Goal: Transaction & Acquisition: Purchase product/service

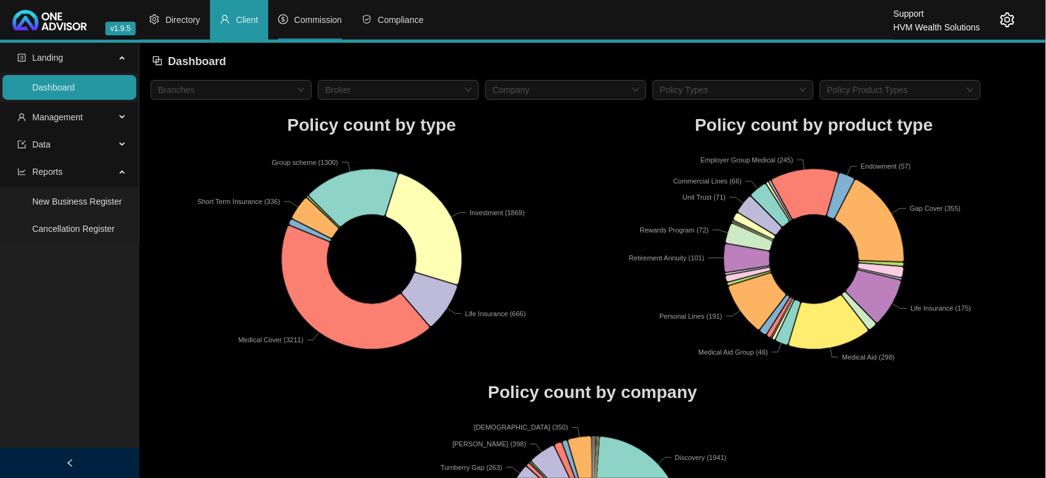
click at [314, 15] on span "Commission" at bounding box center [318, 20] width 48 height 10
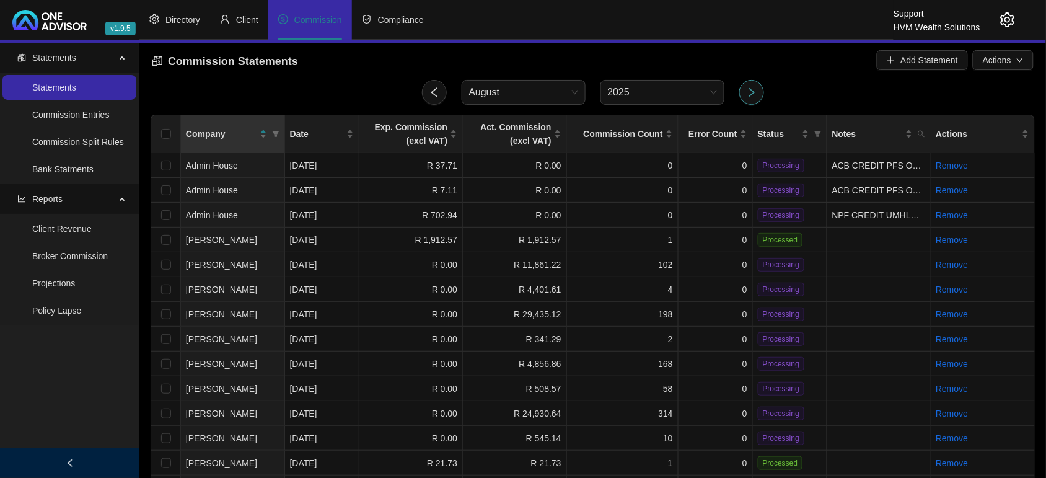
click at [753, 94] on icon "right" at bounding box center [751, 92] width 11 height 11
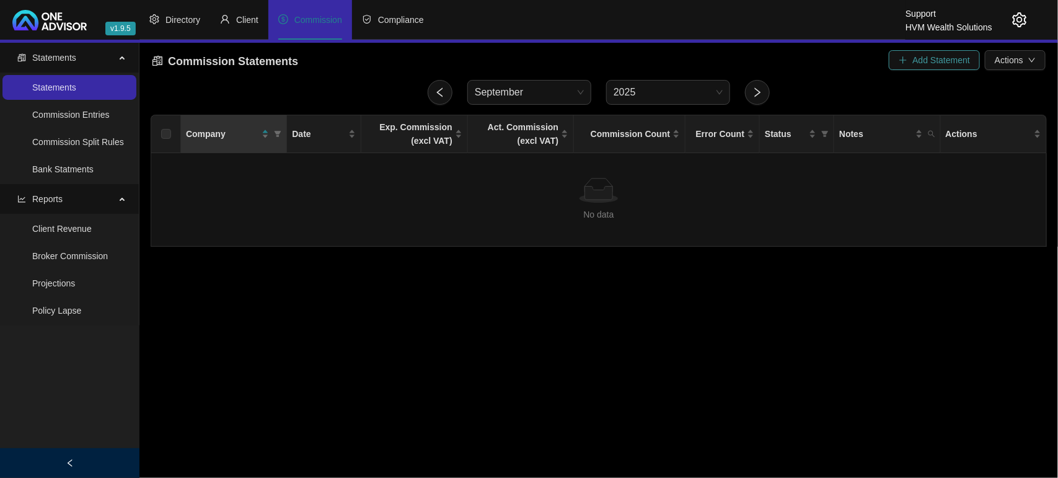
click at [927, 65] on span "Add Statement" at bounding box center [941, 60] width 58 height 14
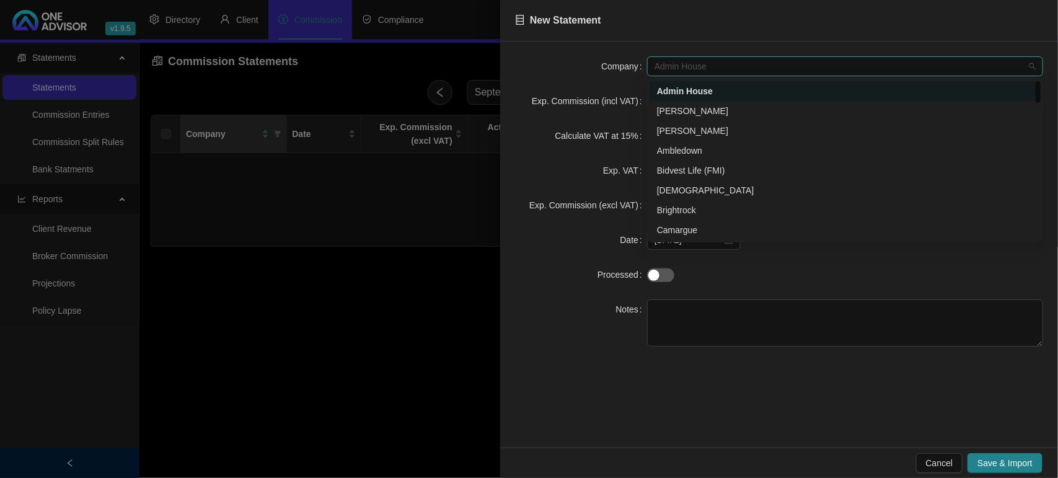
click at [747, 67] on span "Admin House" at bounding box center [844, 66] width 381 height 19
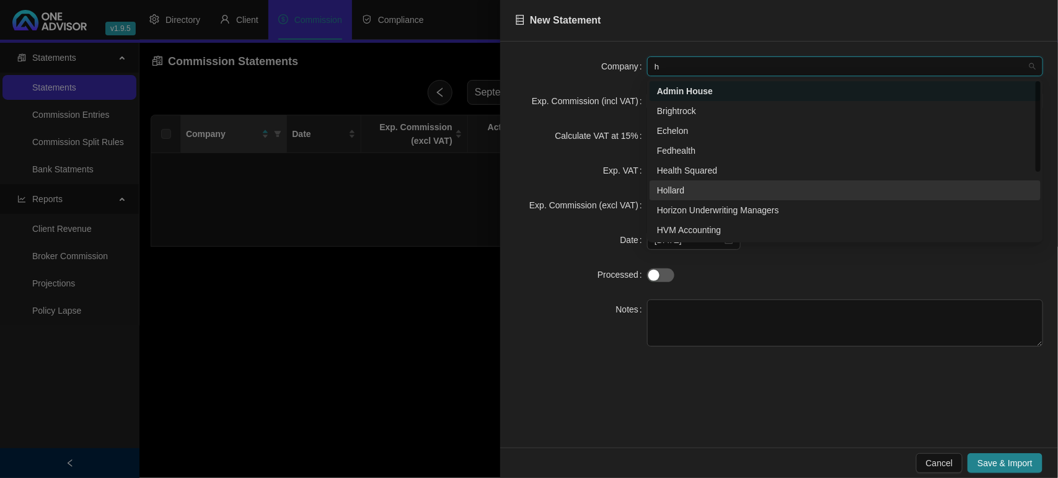
scroll to position [118, 0]
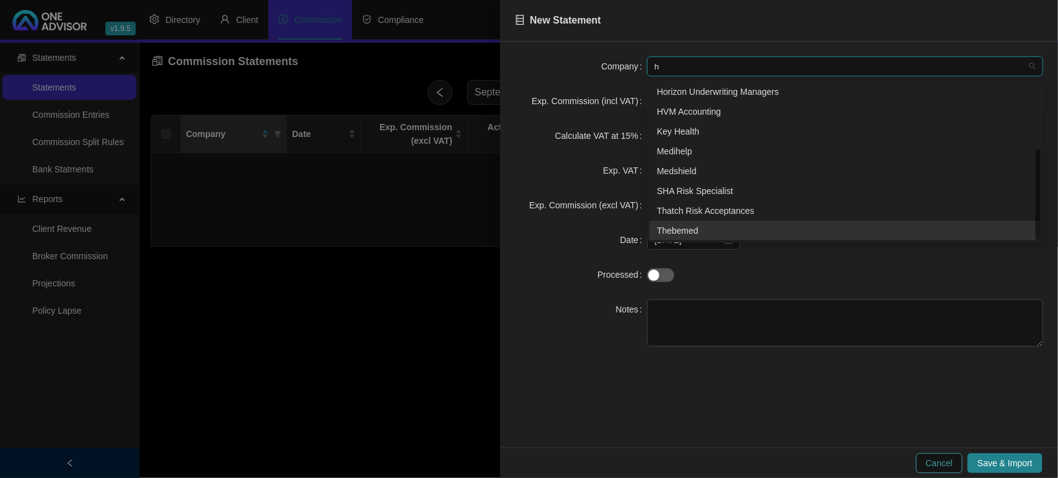
type input "h"
click at [952, 459] on span "Cancel" at bounding box center [939, 463] width 27 height 14
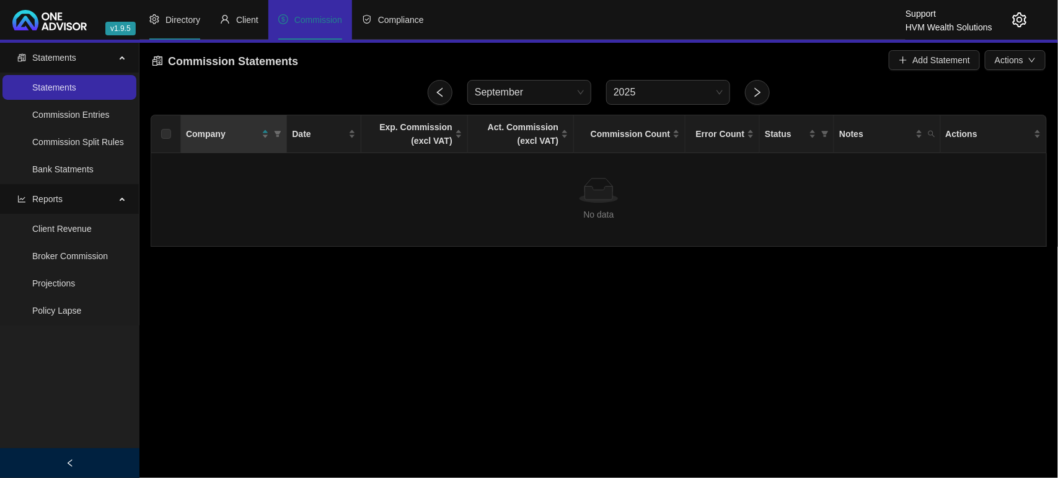
click at [181, 30] on li "Directory" at bounding box center [174, 20] width 71 height 40
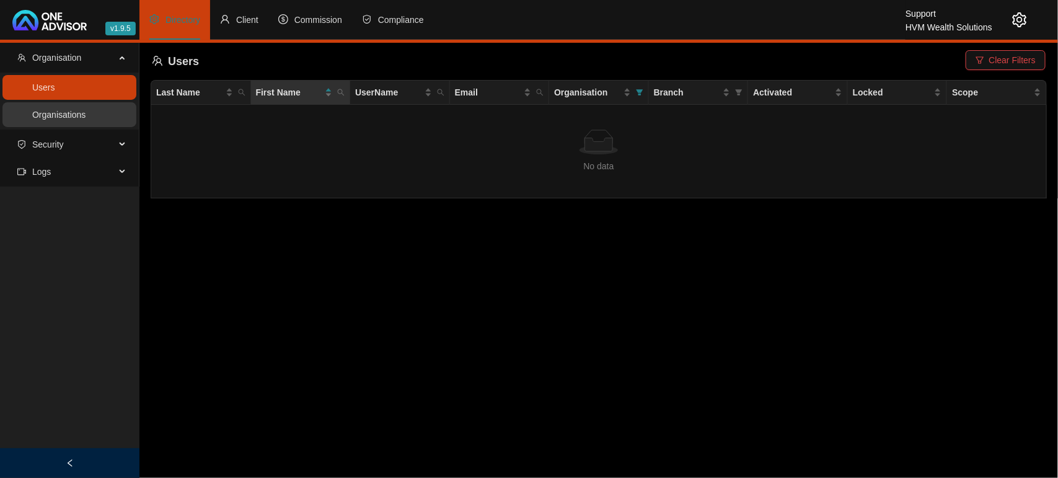
click at [64, 120] on link "Organisations" at bounding box center [58, 115] width 53 height 10
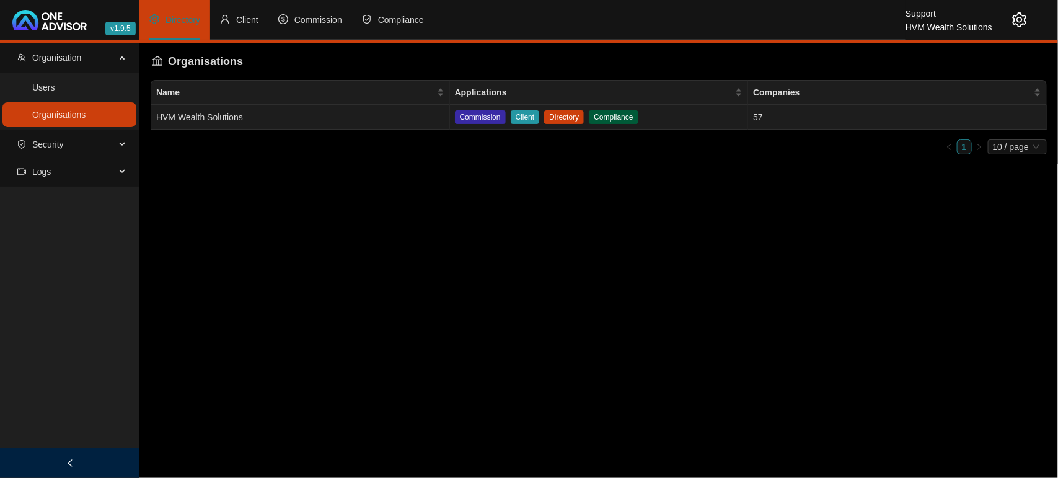
click at [268, 116] on td "HVM Wealth Solutions" at bounding box center [300, 117] width 299 height 25
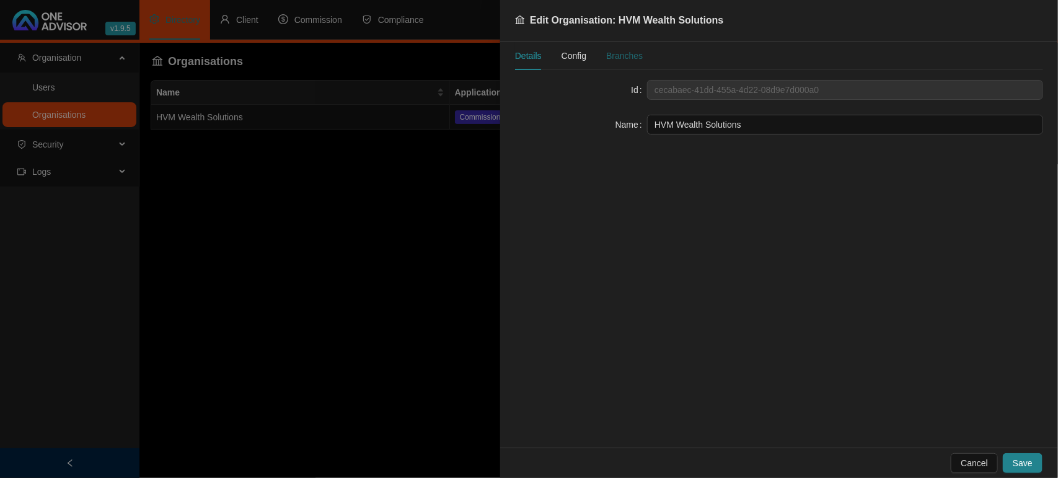
click at [614, 54] on div "Branches" at bounding box center [624, 56] width 37 height 14
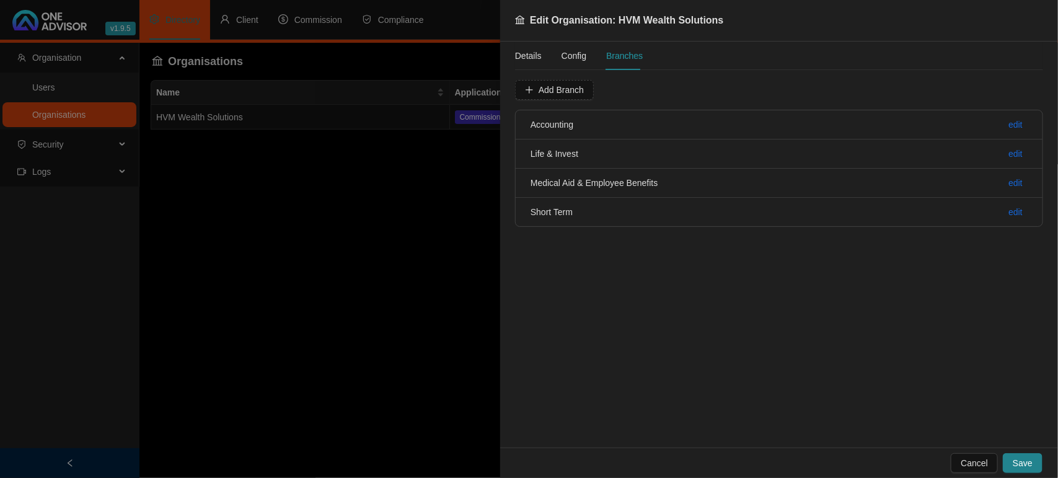
click at [568, 60] on span "Config" at bounding box center [573, 55] width 25 height 9
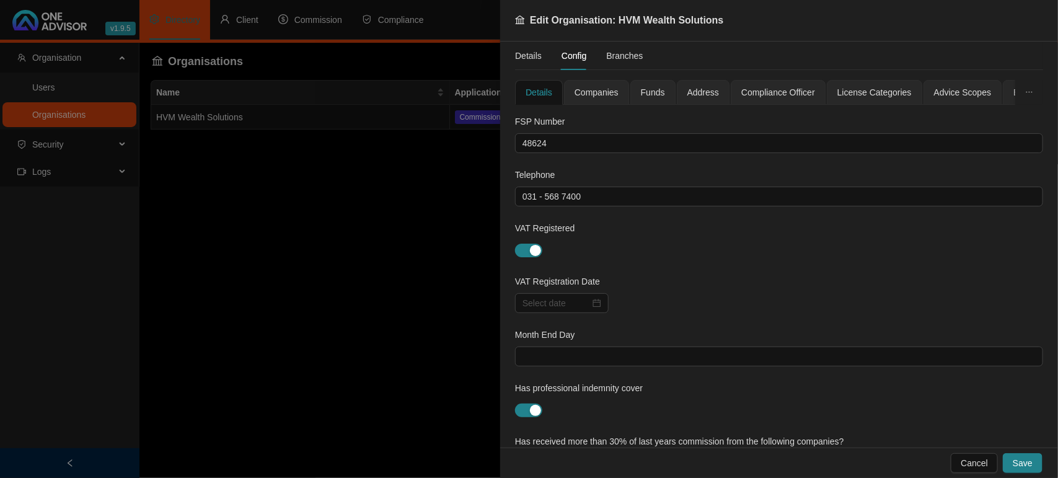
click at [612, 95] on span "Companies" at bounding box center [596, 92] width 44 height 9
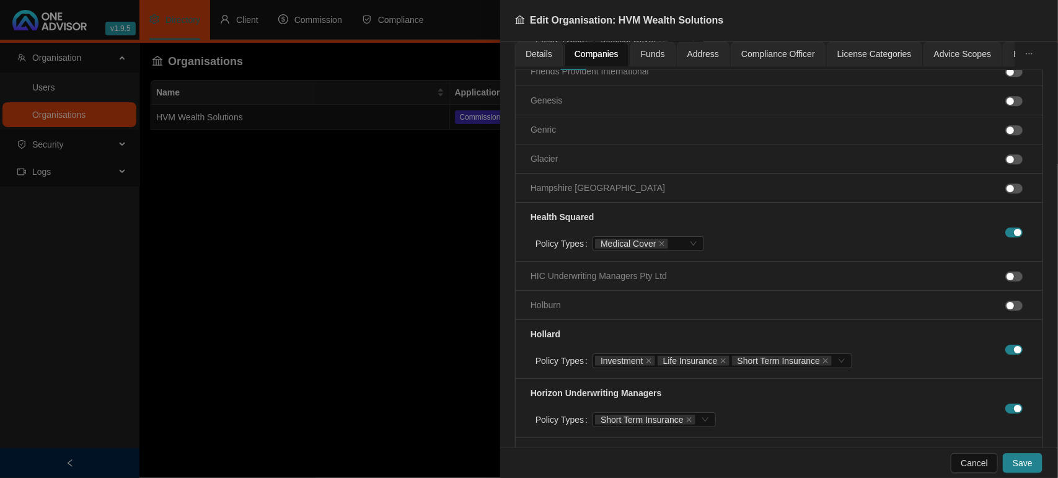
scroll to position [1704, 0]
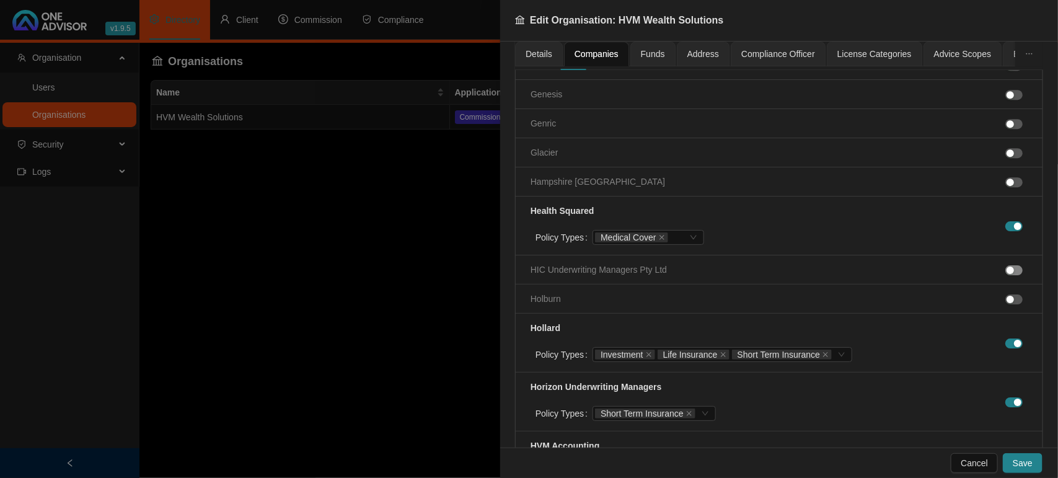
click at [1006, 274] on div "button" at bounding box center [1009, 269] width 7 height 7
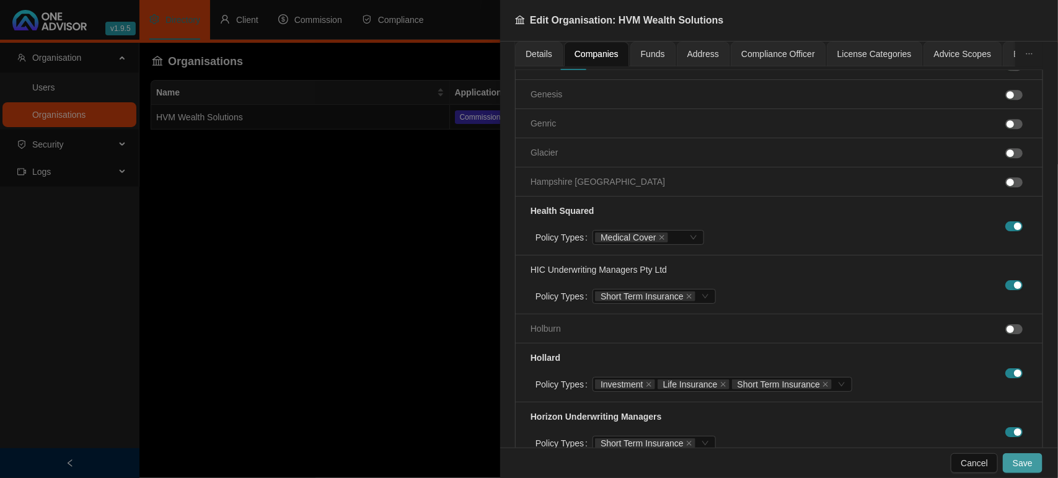
click at [1021, 457] on span "Save" at bounding box center [1022, 463] width 20 height 14
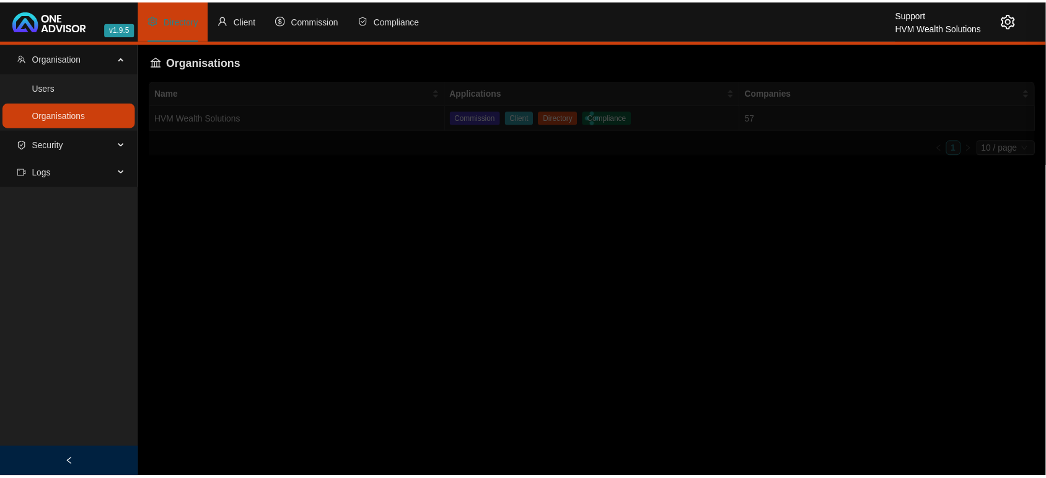
scroll to position [1200, 0]
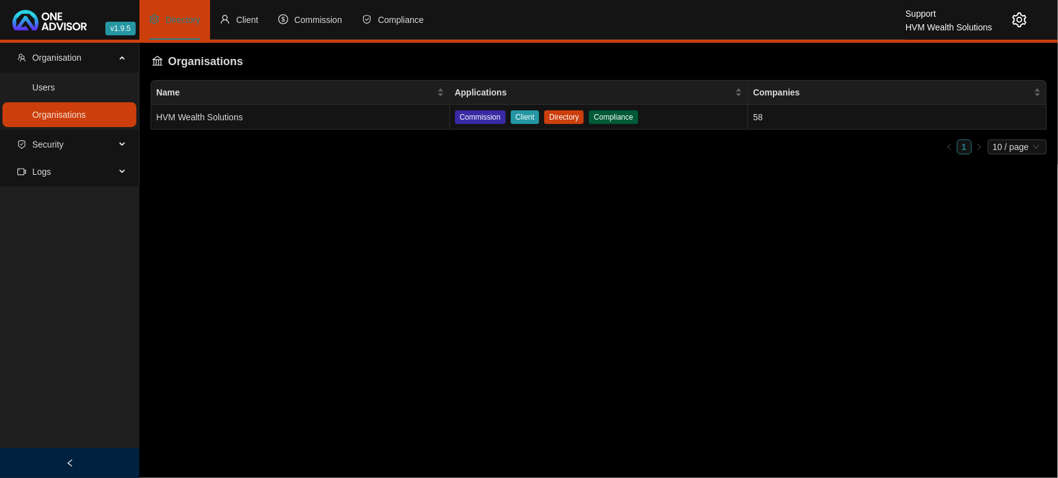
click at [86, 120] on link "Organisations" at bounding box center [58, 115] width 53 height 10
click at [339, 227] on main "Organisation Users Organisations Security Logs Organisations Name Applications …" at bounding box center [529, 260] width 1058 height 435
click at [55, 85] on link "Users" at bounding box center [43, 87] width 23 height 10
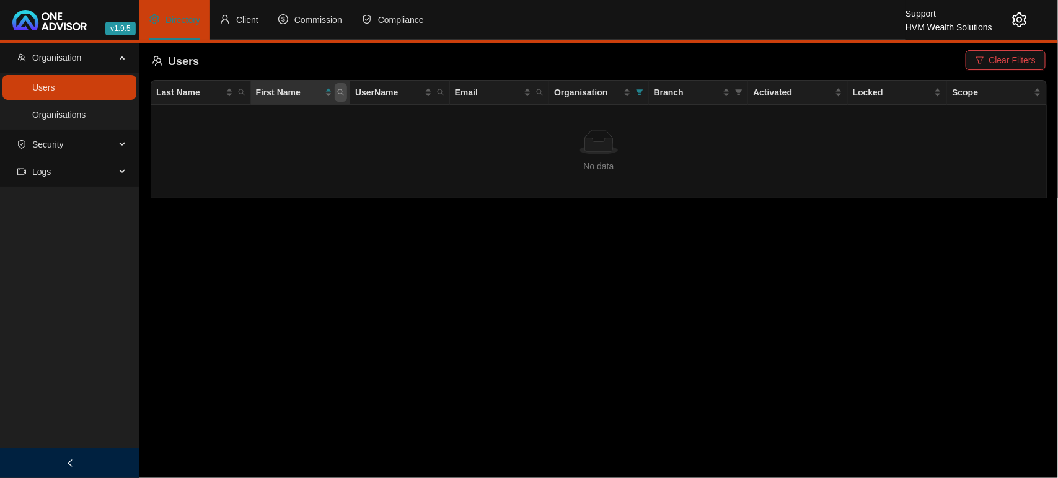
click at [345, 94] on span at bounding box center [341, 92] width 12 height 19
click at [250, 143] on span "Search" at bounding box center [260, 141] width 27 height 14
click at [981, 64] on icon "filter" at bounding box center [979, 60] width 9 height 9
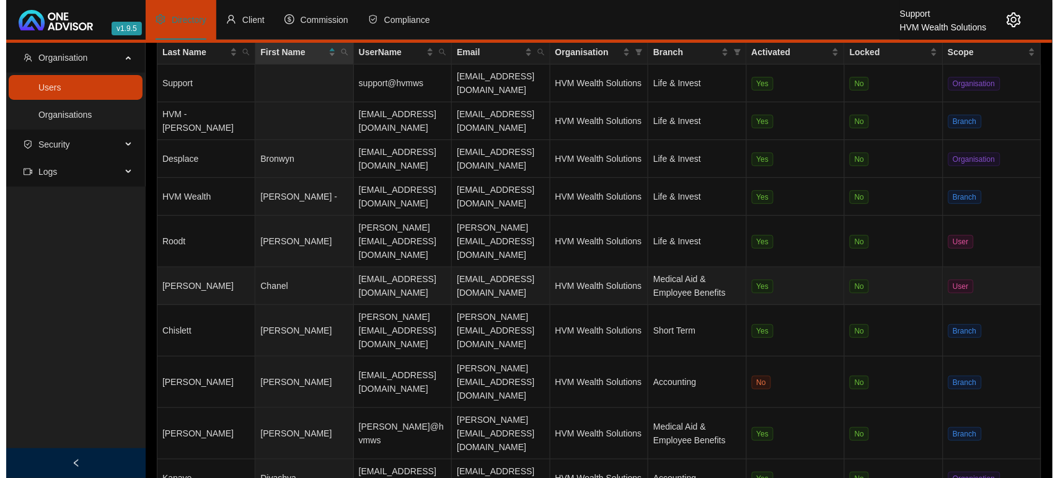
scroll to position [62, 0]
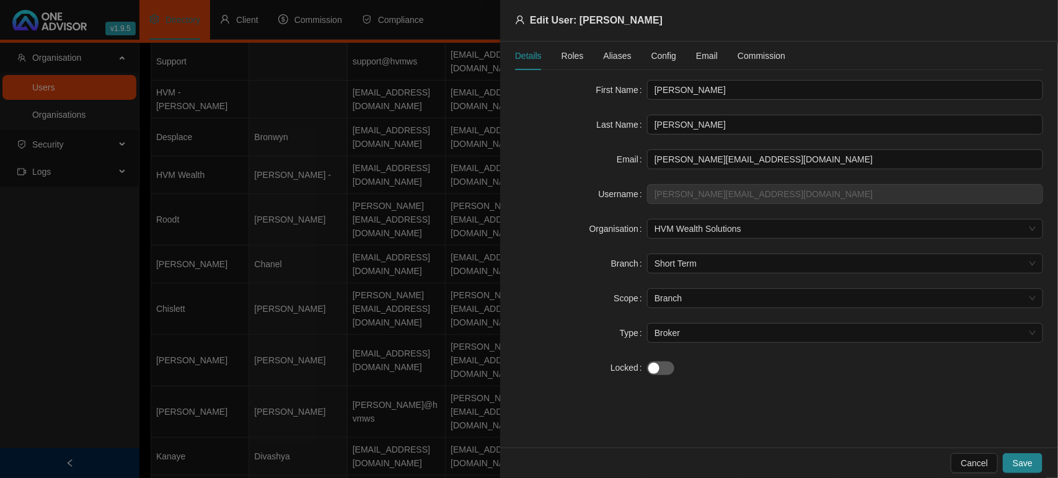
click at [573, 51] on span "Roles" at bounding box center [572, 55] width 22 height 9
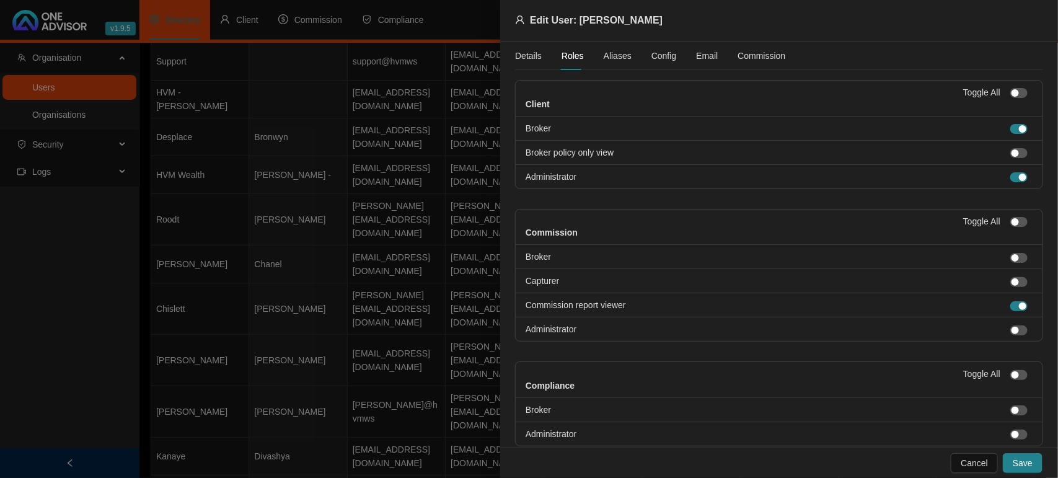
click at [618, 56] on span "Aliases" at bounding box center [618, 55] width 28 height 9
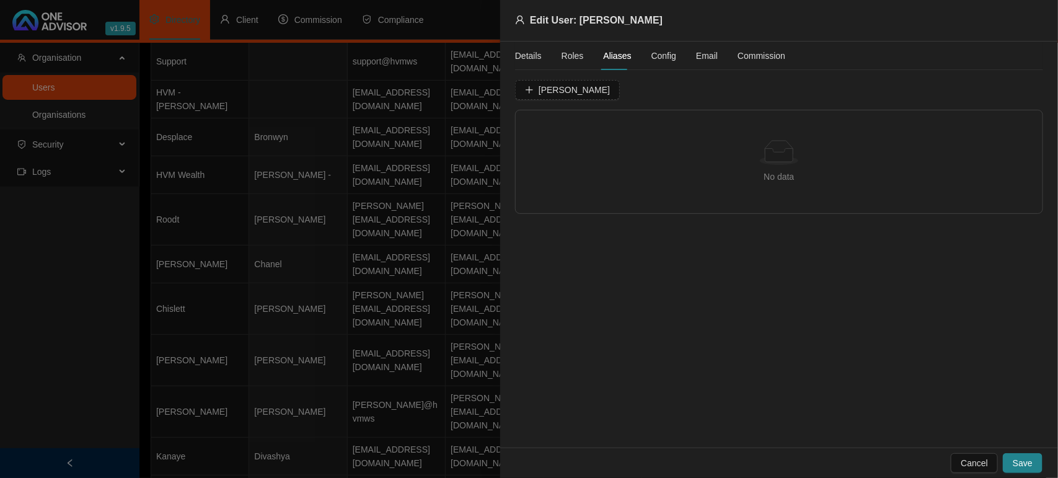
click at [643, 53] on div "Details Roles Aliases Config Email Commission" at bounding box center [650, 56] width 270 height 29
click at [669, 54] on span "Config" at bounding box center [663, 55] width 25 height 9
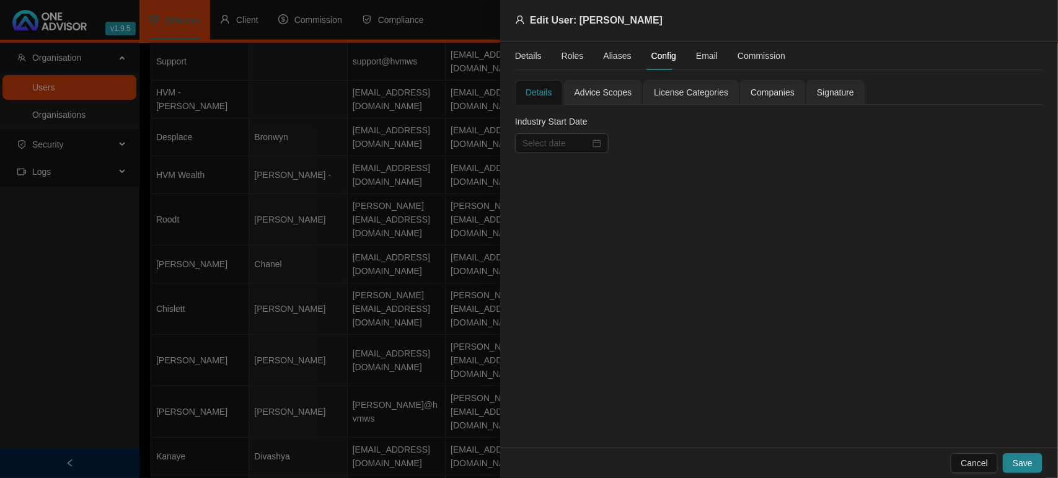
click at [776, 90] on span "Companies" at bounding box center [772, 92] width 44 height 9
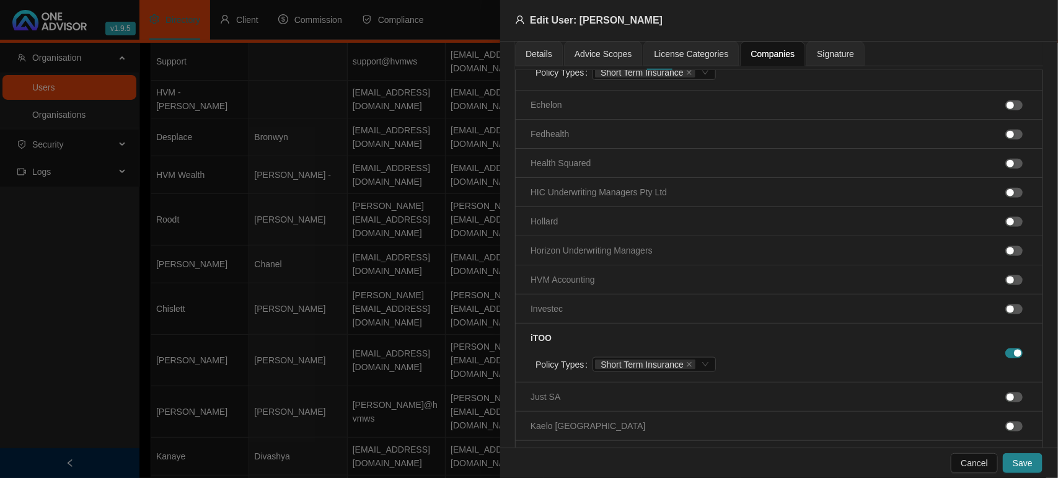
scroll to position [620, 0]
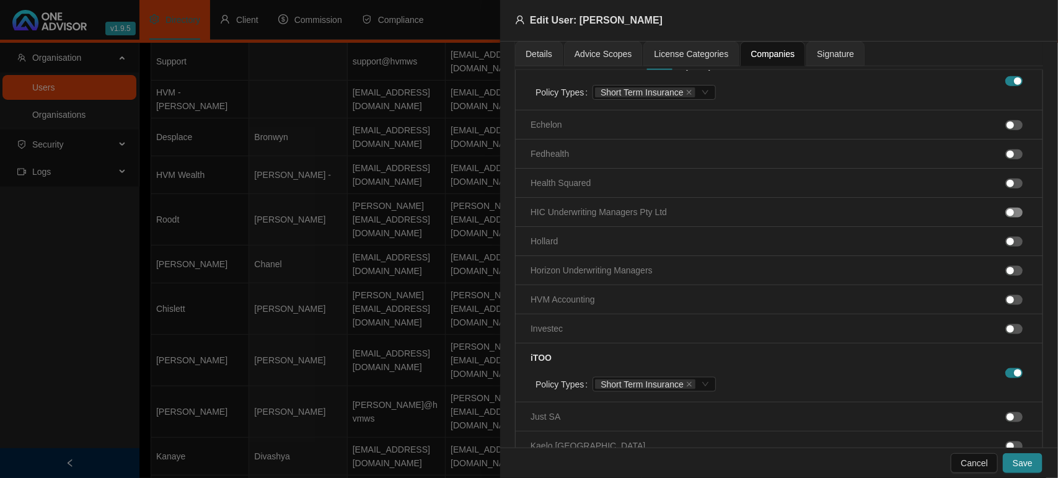
click at [1007, 217] on span "button" at bounding box center [1013, 213] width 17 height 10
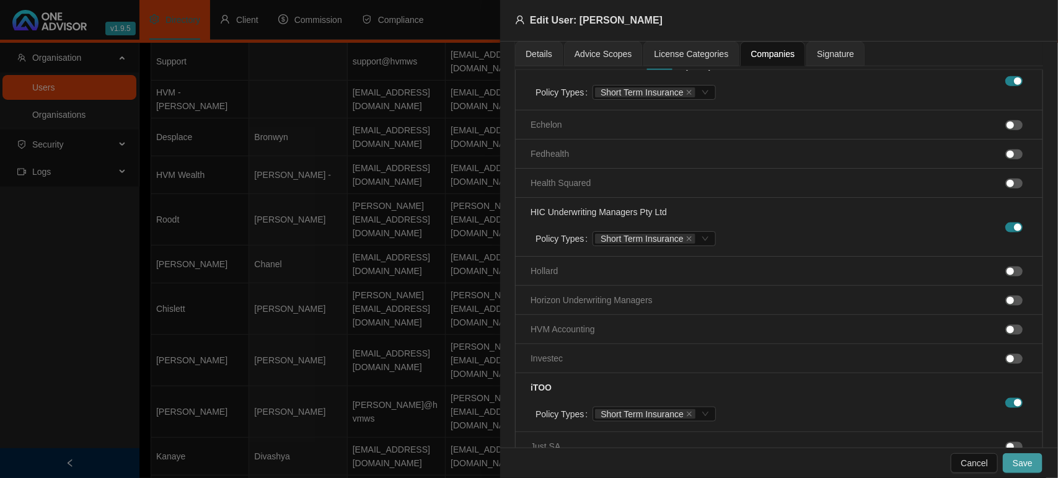
click at [1022, 459] on span "Save" at bounding box center [1022, 463] width 20 height 14
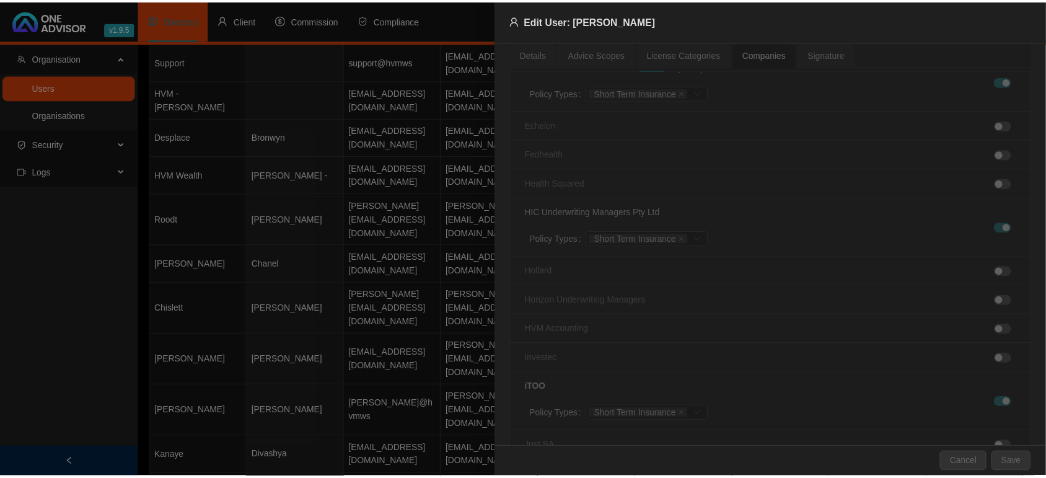
scroll to position [530, 0]
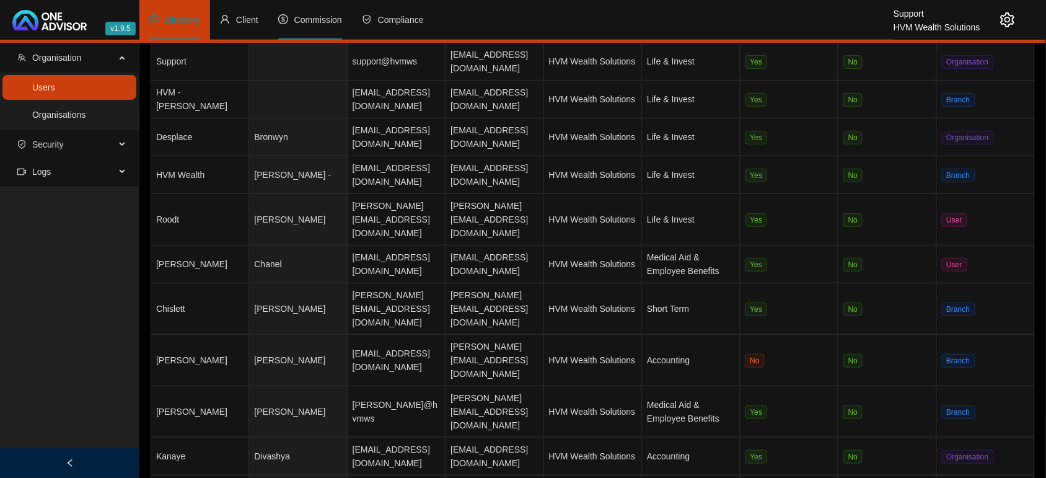
click at [310, 19] on span "Commission" at bounding box center [318, 20] width 48 height 10
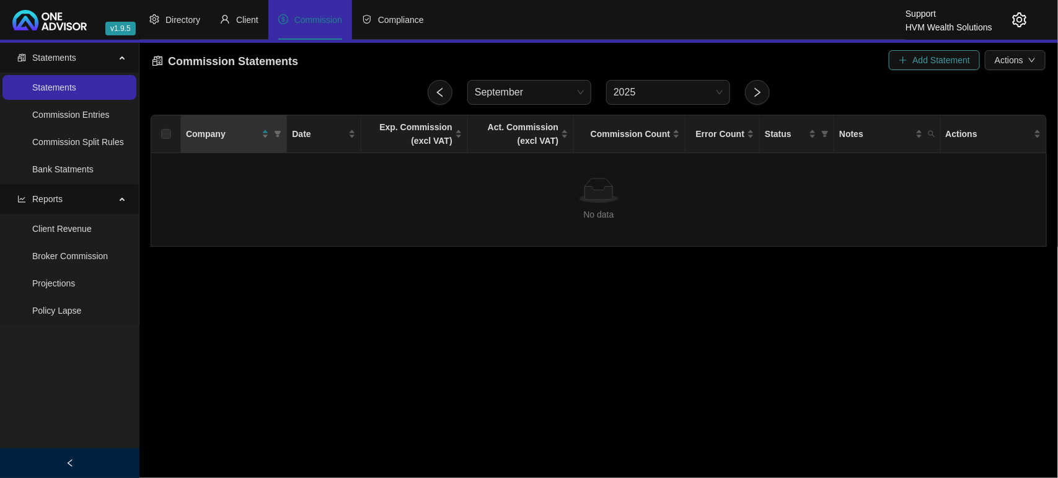
click at [927, 62] on span "Add Statement" at bounding box center [941, 60] width 58 height 14
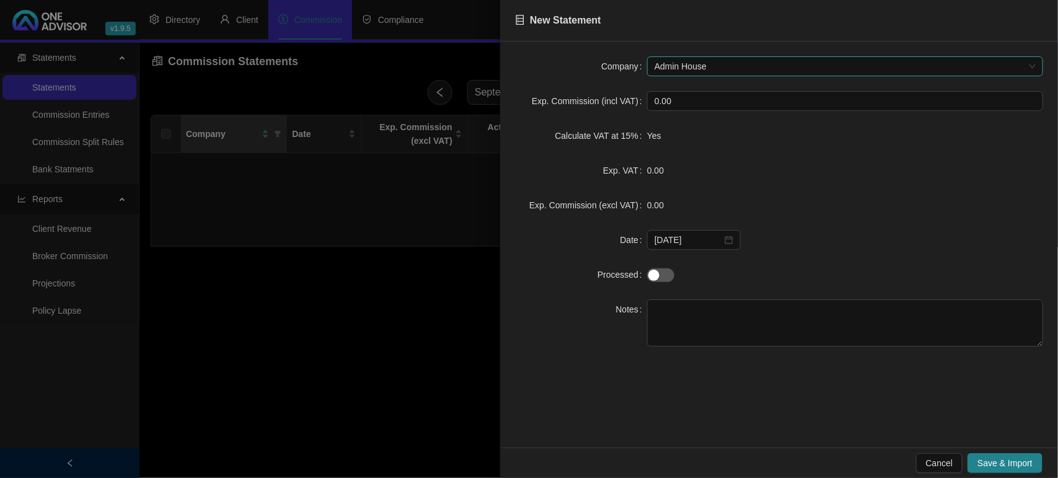
click at [695, 63] on span "Admin House" at bounding box center [844, 66] width 381 height 19
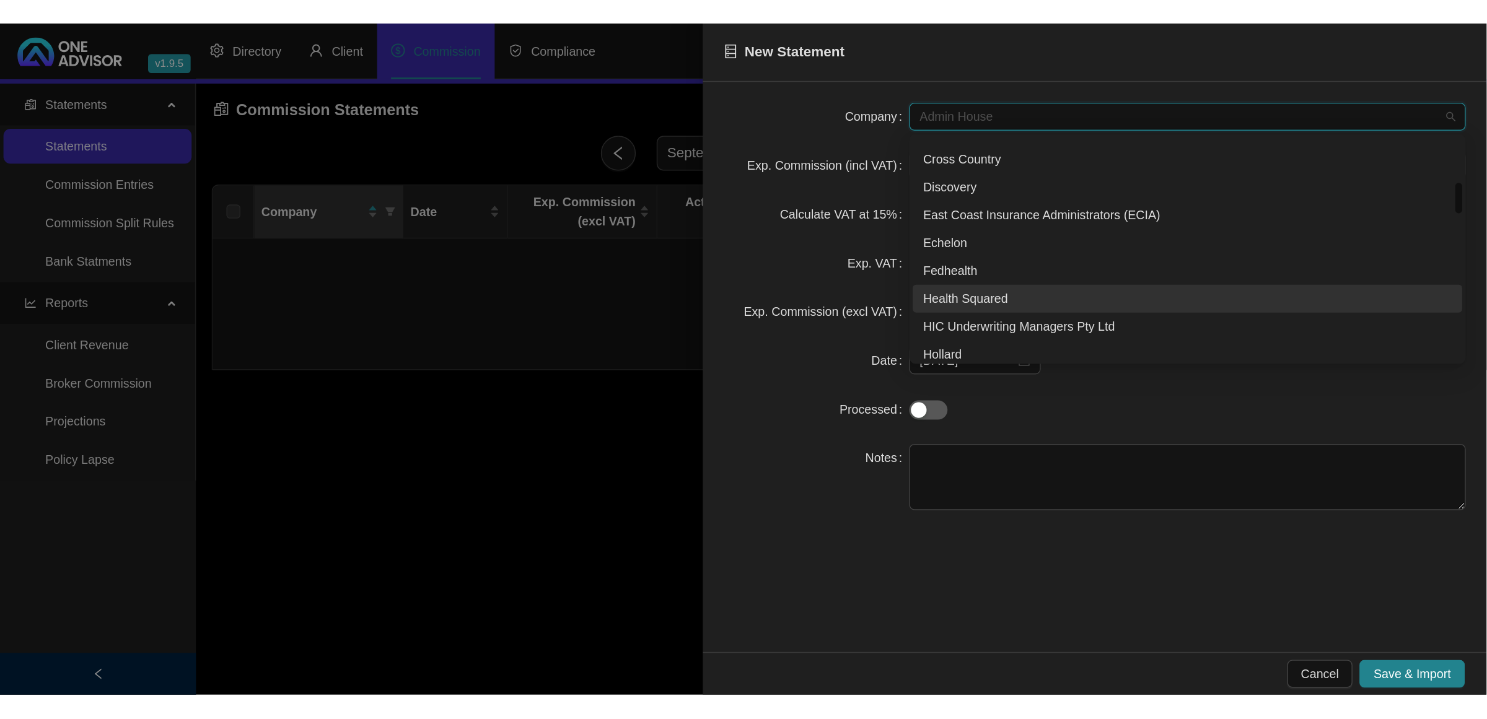
scroll to position [310, 0]
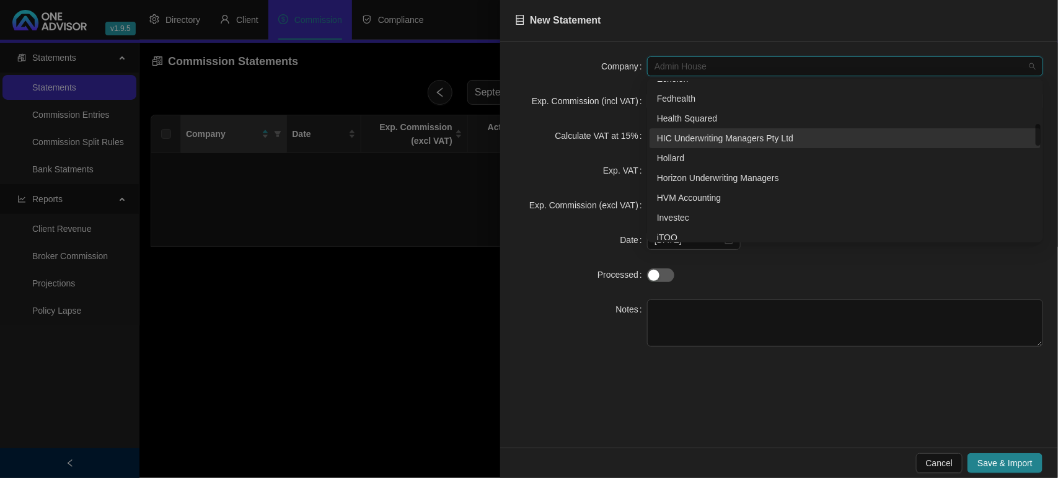
click at [726, 138] on div "HIC Underwriting Managers Pty Ltd" at bounding box center [845, 138] width 376 height 14
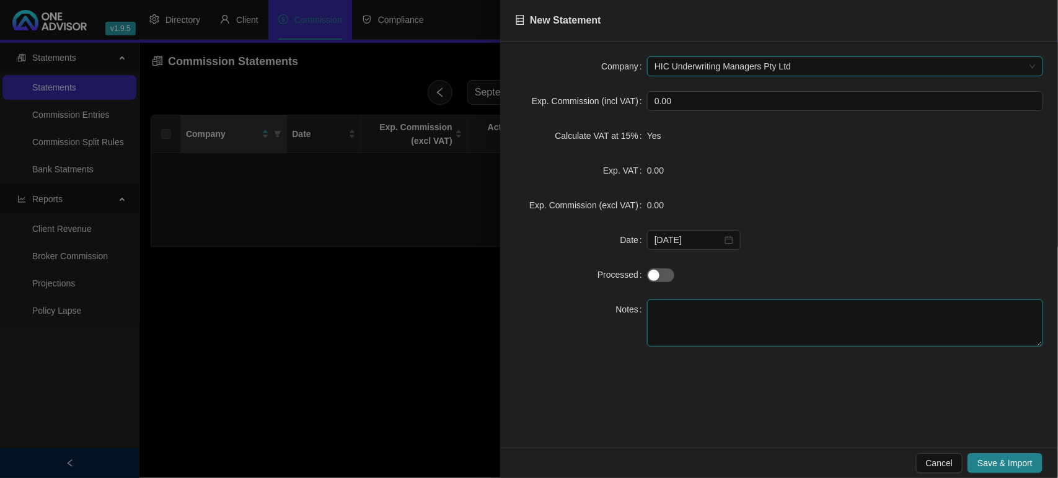
click at [748, 309] on textarea at bounding box center [845, 322] width 396 height 47
type textarea "test"
click at [996, 463] on span "Save & Import" at bounding box center [1004, 463] width 55 height 14
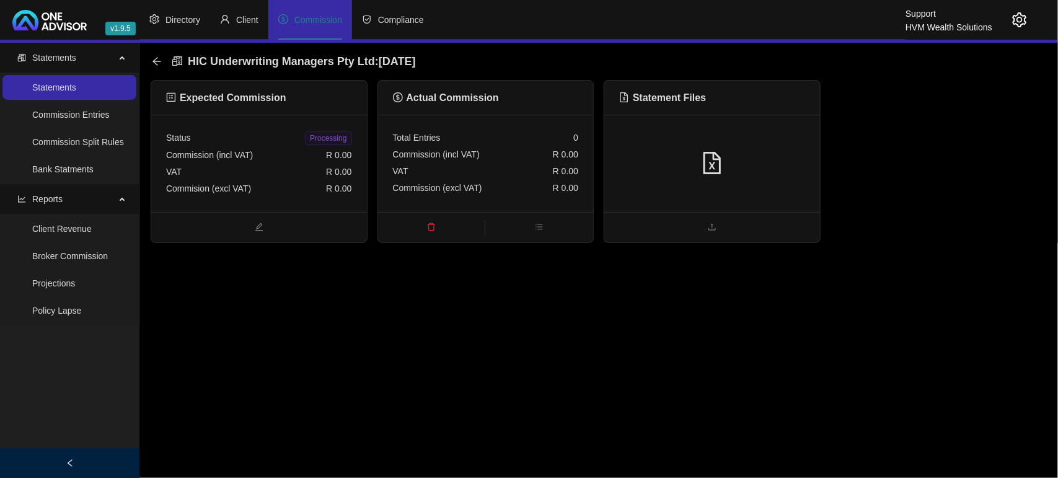
click at [660, 147] on div at bounding box center [712, 163] width 216 height 97
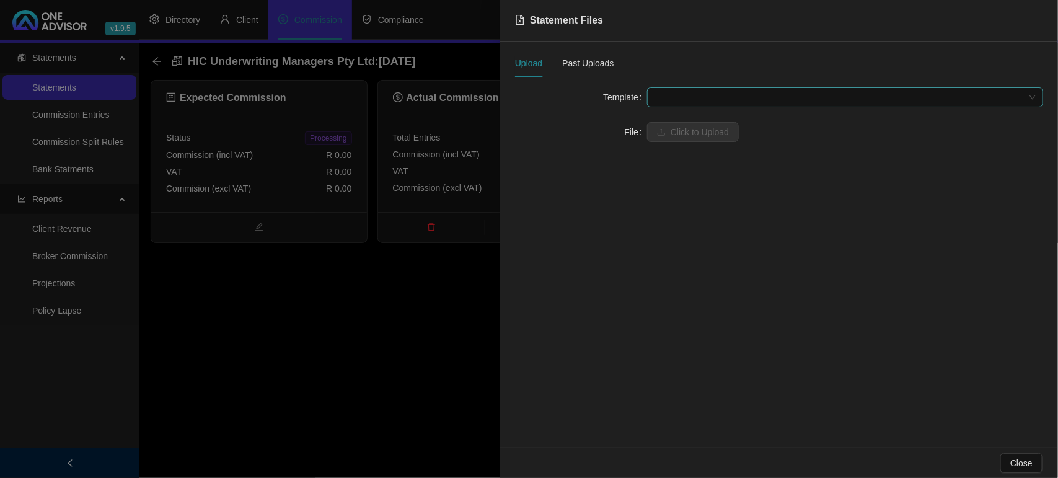
click at [716, 100] on span at bounding box center [844, 97] width 381 height 19
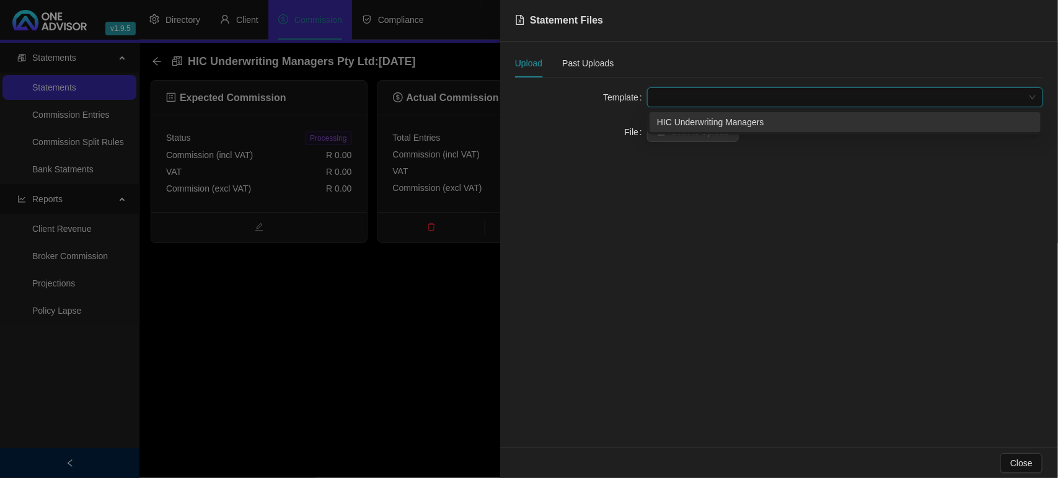
click at [714, 120] on div "HIC Underwriting Managers" at bounding box center [845, 122] width 376 height 14
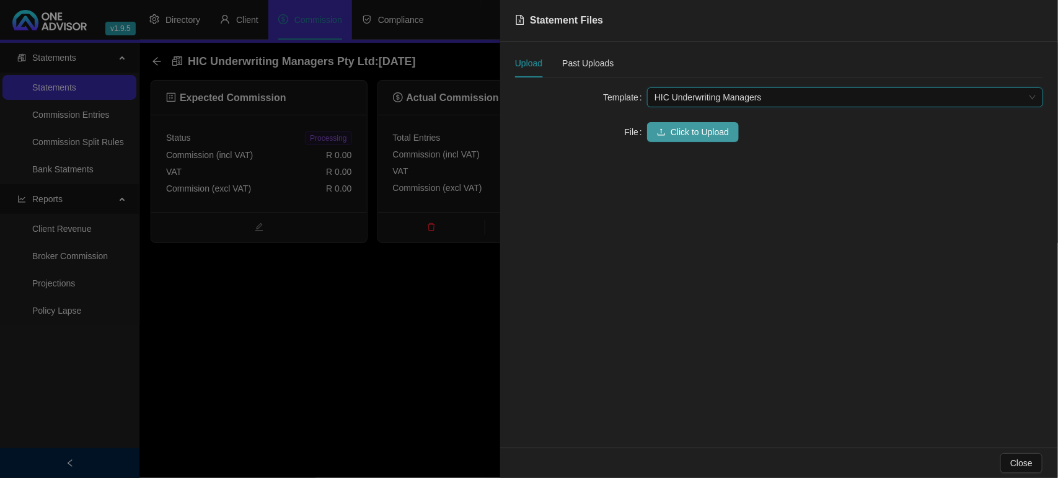
click at [700, 134] on span "Click to Upload" at bounding box center [699, 132] width 58 height 14
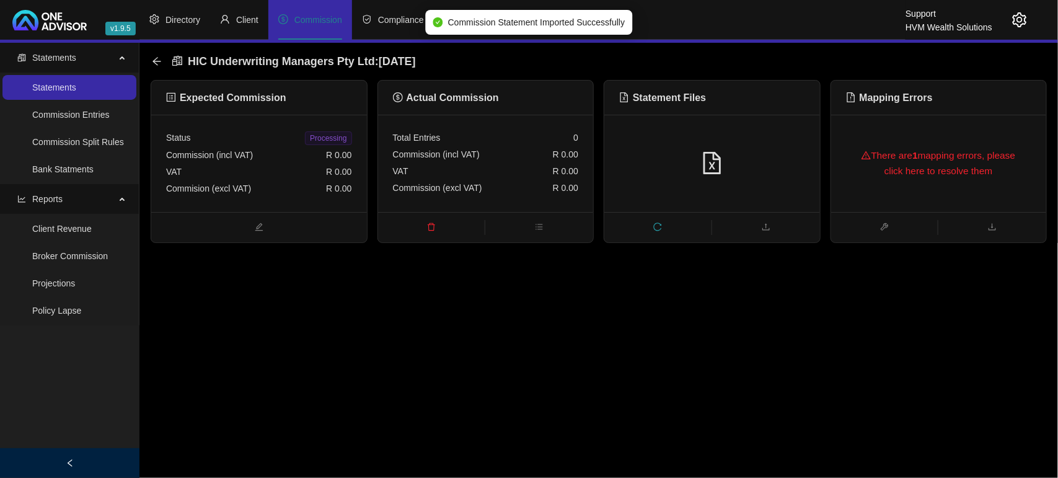
click at [964, 173] on div "There are 1 mapping errors, please click here to resolve them" at bounding box center [939, 163] width 186 height 55
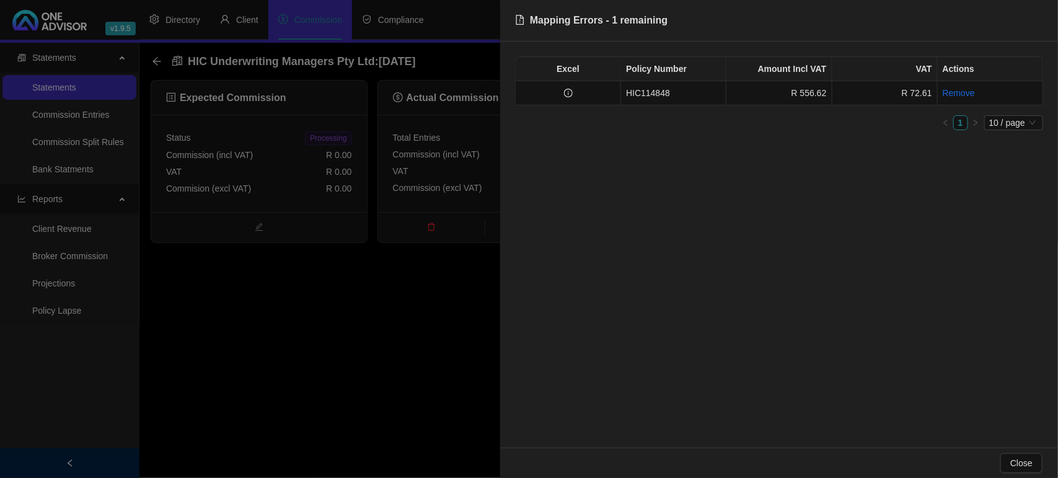
click at [372, 348] on div at bounding box center [529, 239] width 1058 height 478
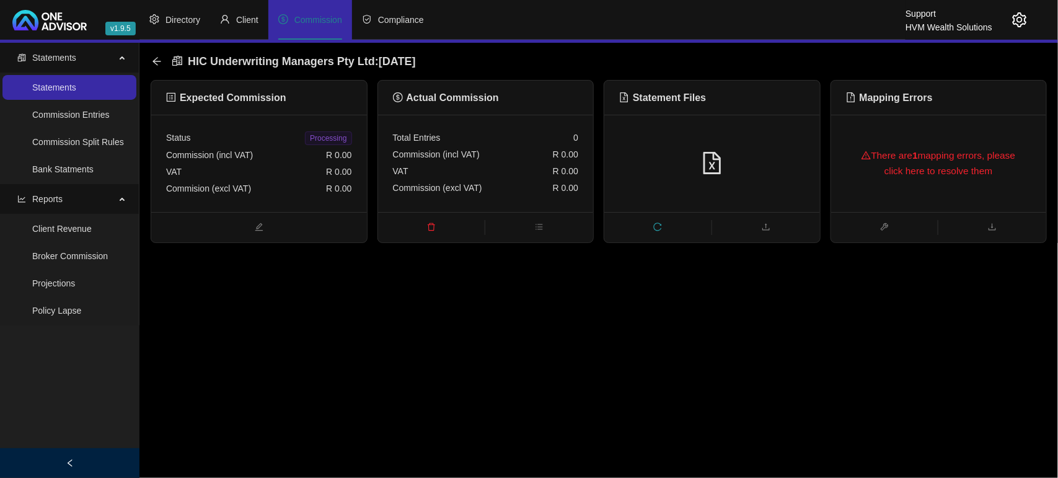
click at [427, 227] on icon "delete" at bounding box center [431, 226] width 9 height 9
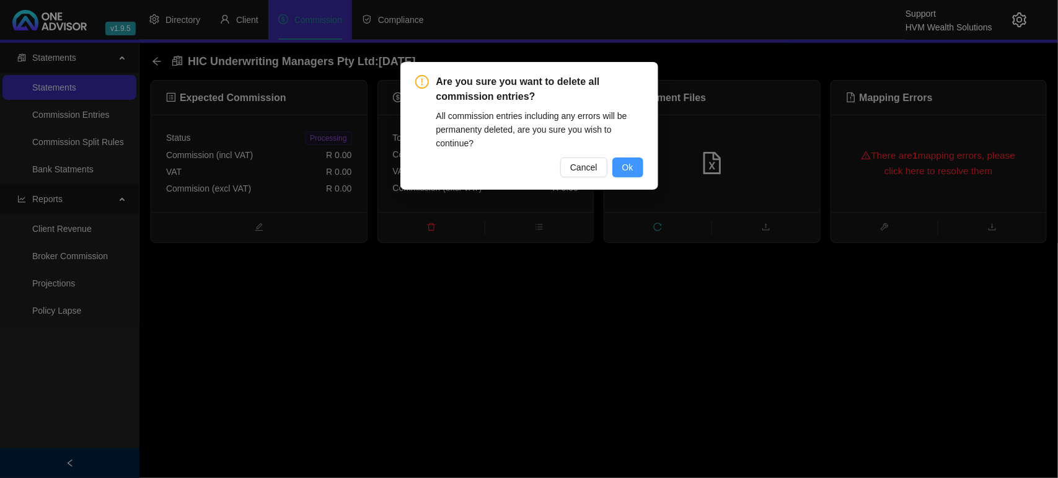
click at [617, 165] on button "Ok" at bounding box center [627, 167] width 31 height 20
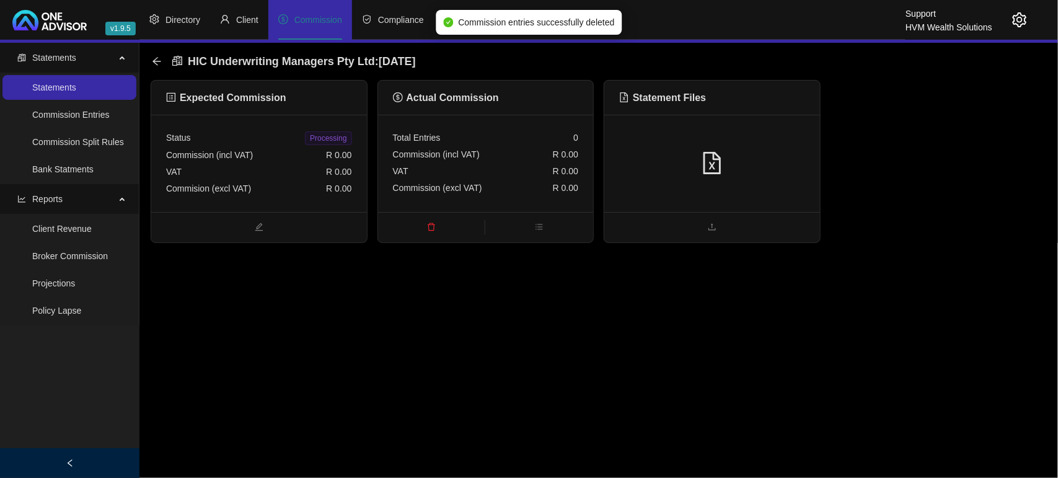
click at [302, 25] on span "Commission" at bounding box center [318, 20] width 48 height 10
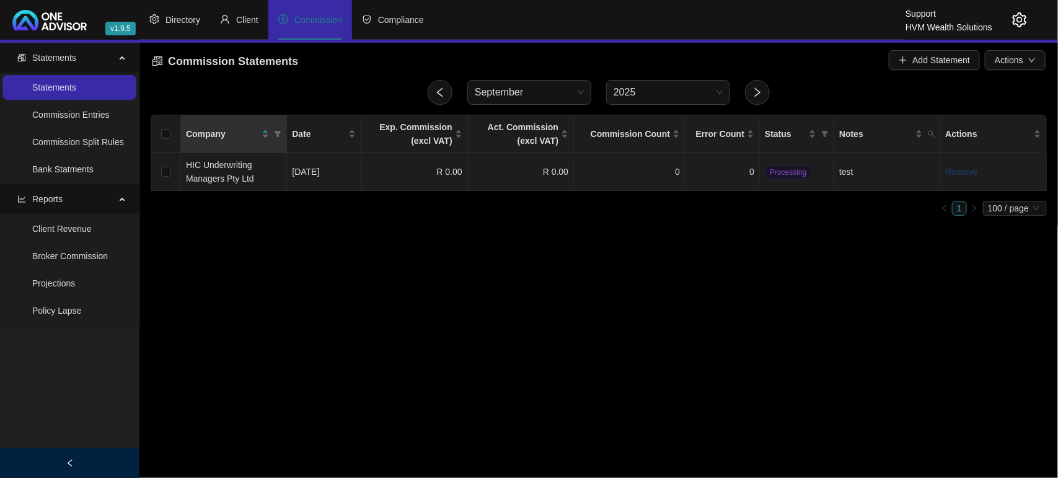
click at [970, 170] on link "Remove" at bounding box center [962, 172] width 32 height 10
click at [1027, 147] on span "Yes" at bounding box center [1028, 143] width 14 height 14
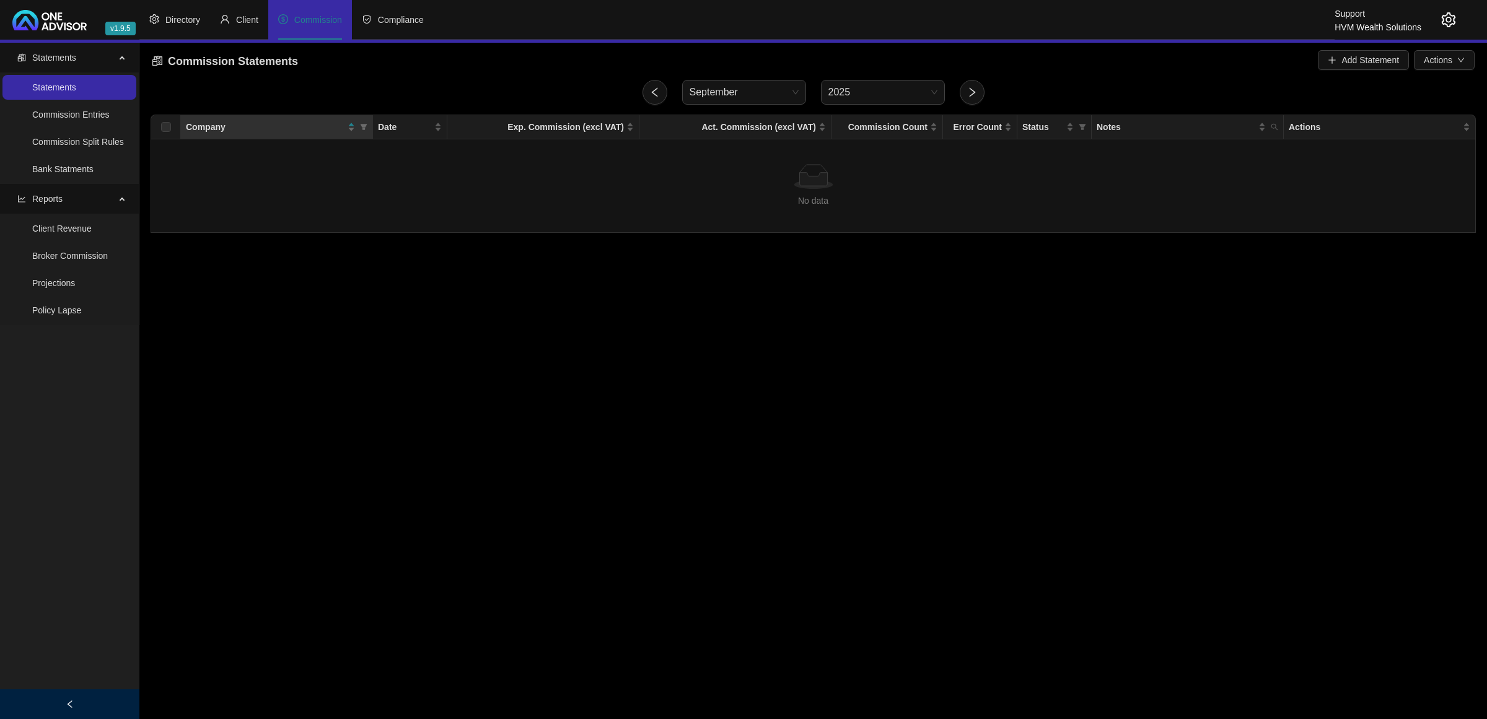
click at [869, 363] on main "Statements Statements Commission Entries Commission Split Rules Bank Statments …" at bounding box center [743, 381] width 1487 height 677
click at [239, 22] on span "Client" at bounding box center [247, 20] width 22 height 10
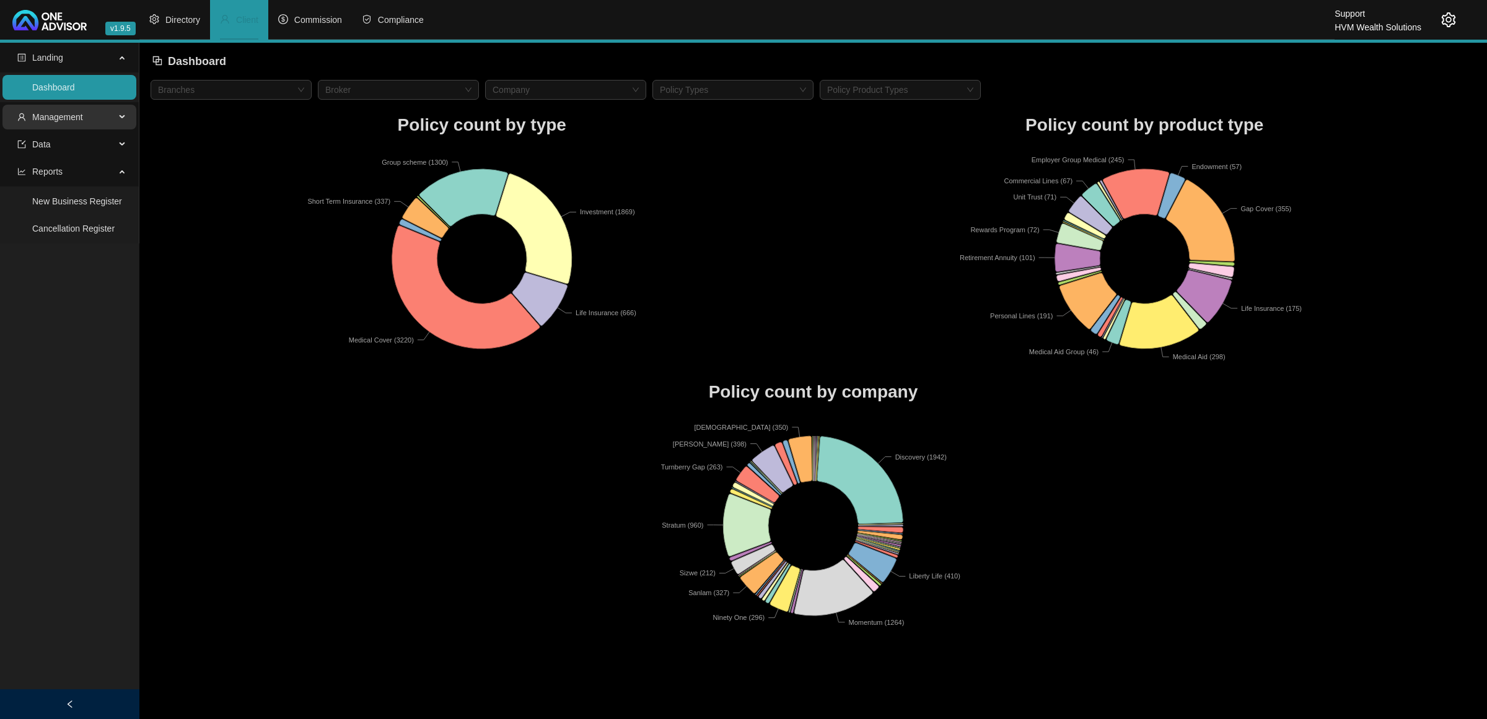
click at [107, 113] on span "Management" at bounding box center [66, 117] width 98 height 25
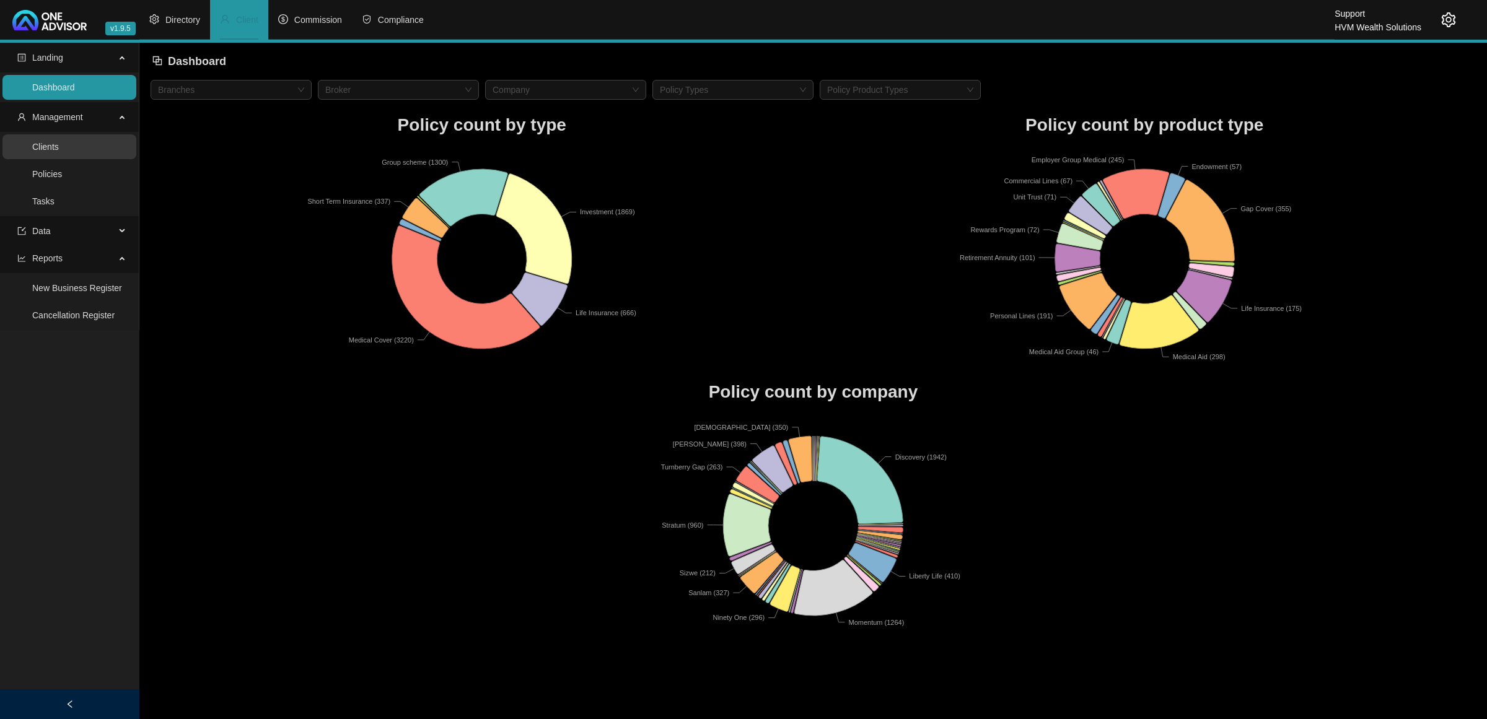
click at [59, 142] on link "Clients" at bounding box center [45, 147] width 27 height 10
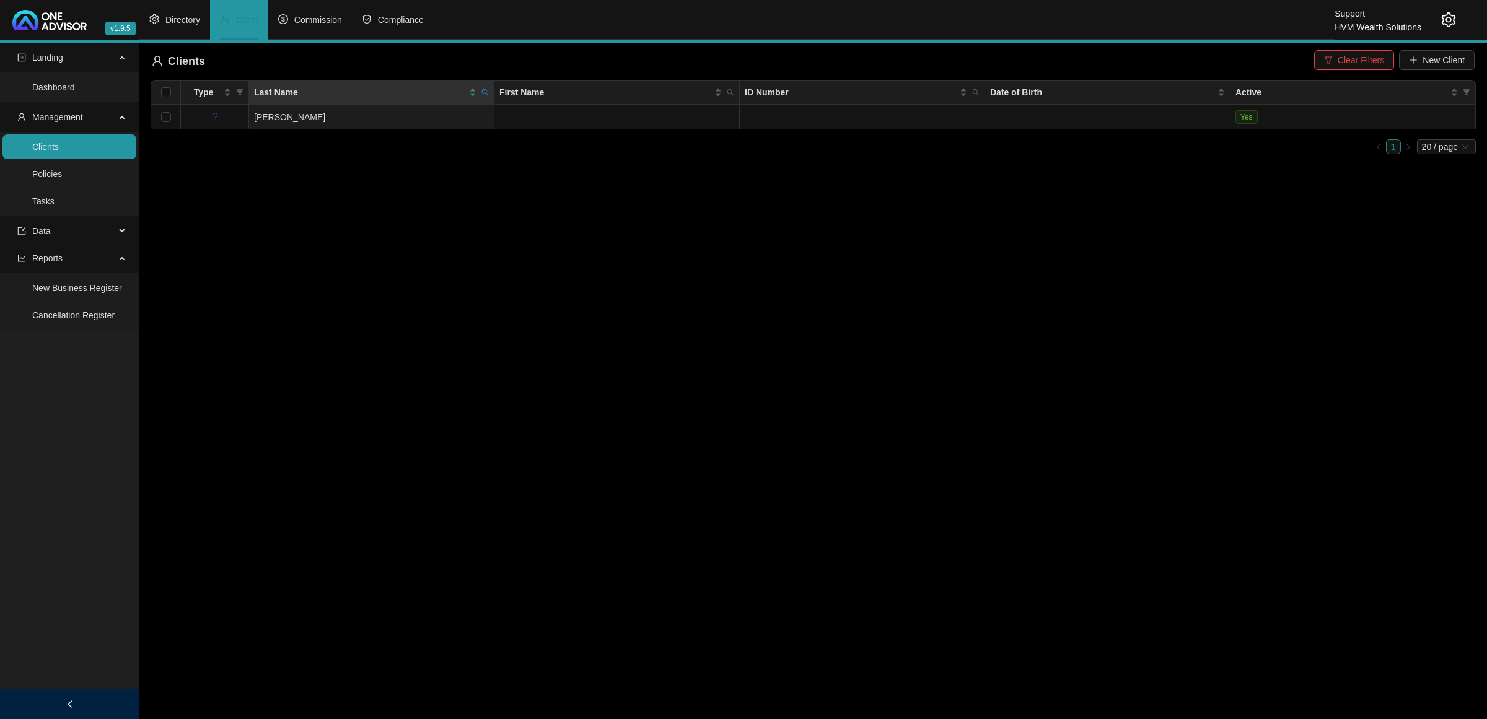
click at [1057, 22] on icon "setting" at bounding box center [1448, 19] width 15 height 15
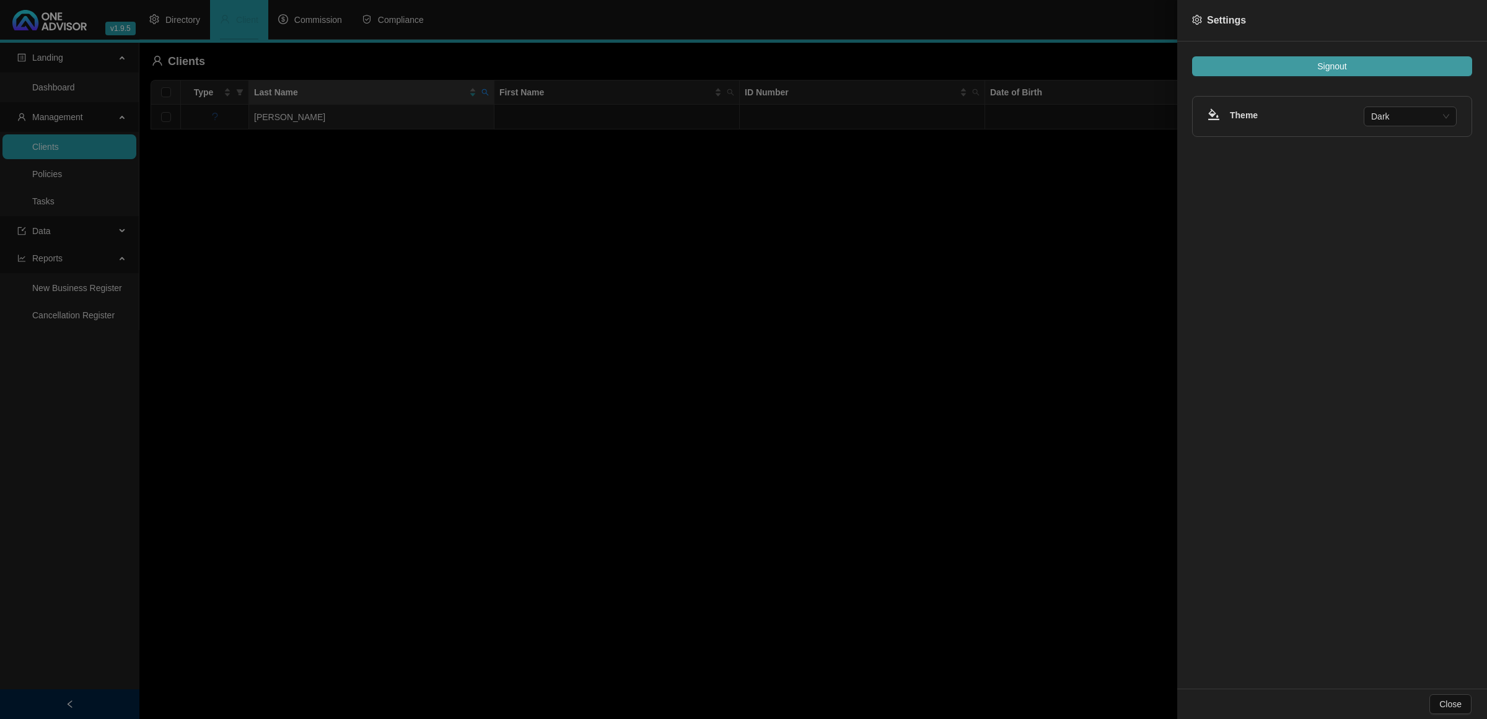
click at [1057, 66] on button "Signout" at bounding box center [1332, 66] width 280 height 20
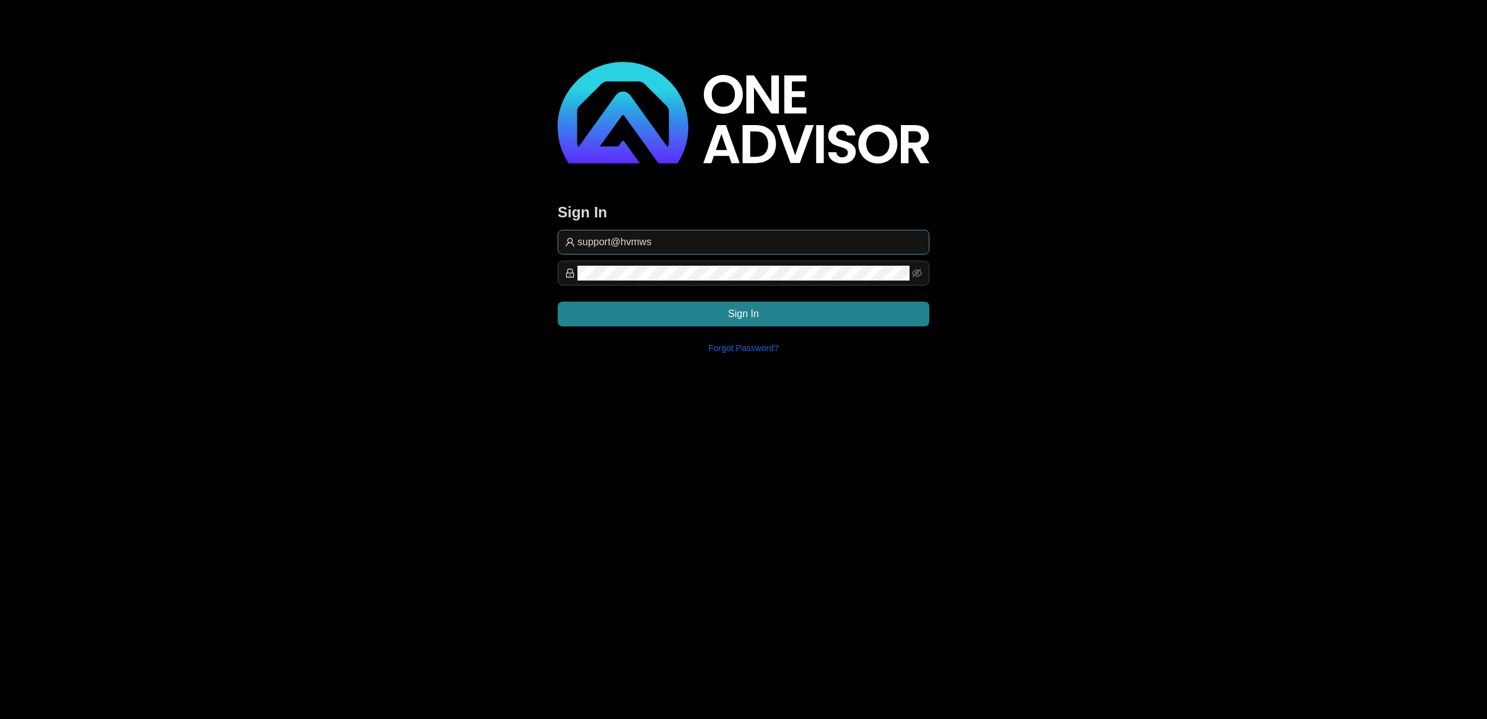
click at [694, 235] on input "support@hvmws" at bounding box center [750, 242] width 345 height 15
type input "[EMAIL_ADDRESS][DOMAIN_NAME]"
click at [802, 320] on button "Sign In" at bounding box center [744, 314] width 372 height 25
